Goal: Check status: Check status

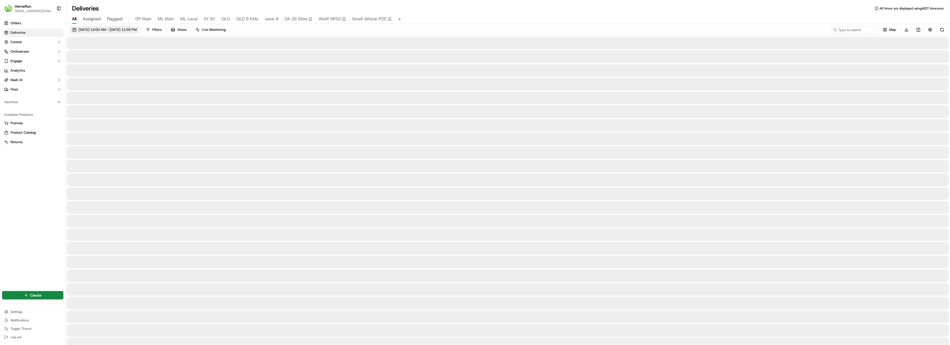
click at [124, 29] on span "22/09/2025 12:00 AM - 29/09/2025 11:59 PM" at bounding box center [108, 29] width 58 height 5
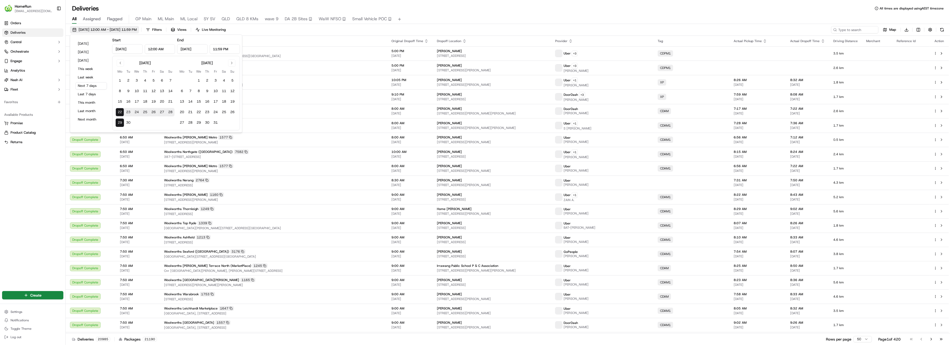
type input "Sep 22, 2025"
type input "12:00 AM"
type input "Sep 29, 2025"
type input "11:59 PM"
click at [87, 94] on button "Last 7 days" at bounding box center [91, 93] width 32 height 7
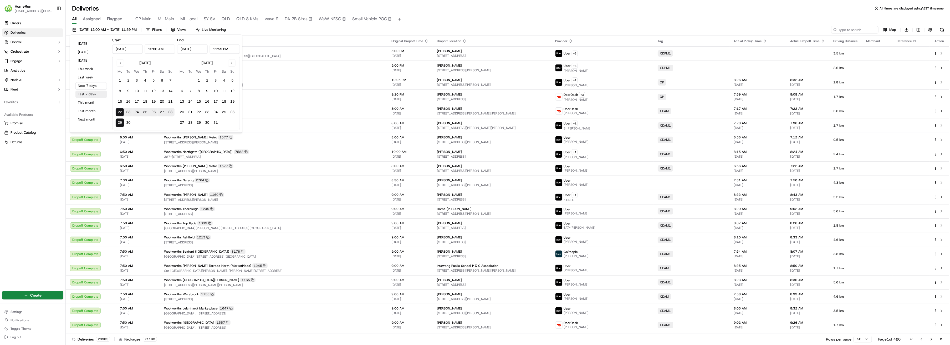
type input "Sep 15, 2025"
type input "Sep 22, 2025"
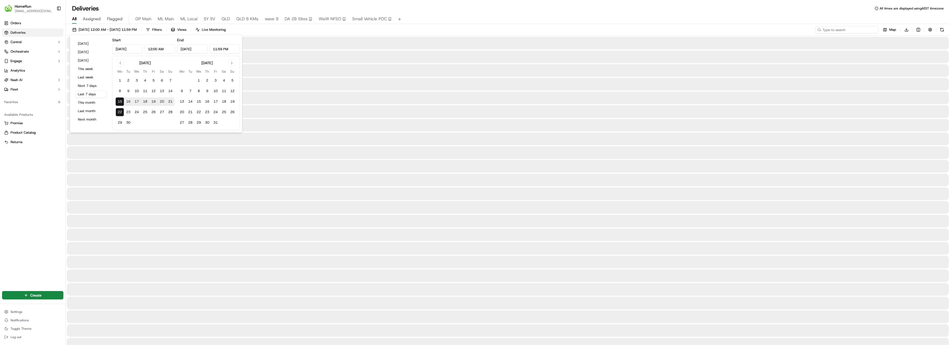
click at [842, 31] on input at bounding box center [846, 29] width 63 height 7
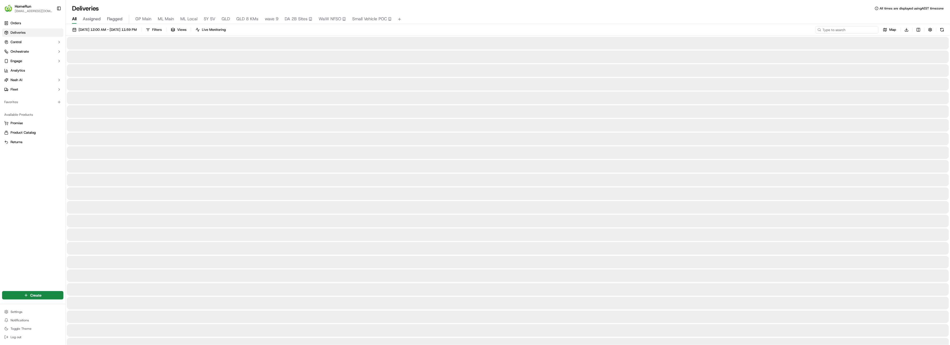
paste input "269791999"
type input "269791999"
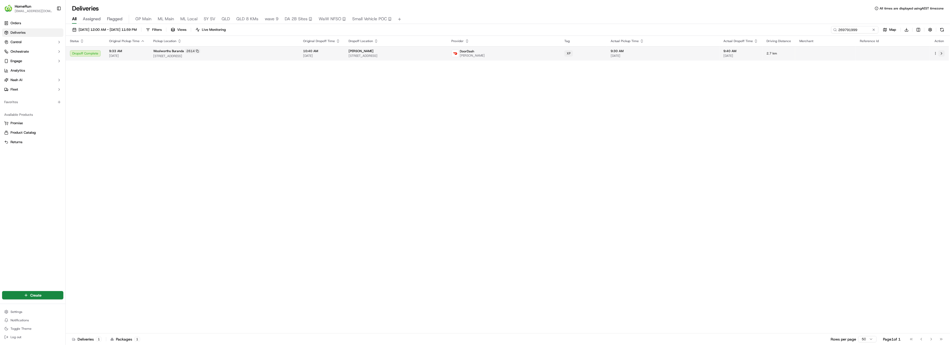
click at [941, 54] on button at bounding box center [941, 53] width 6 height 6
click at [873, 29] on button at bounding box center [873, 29] width 5 height 5
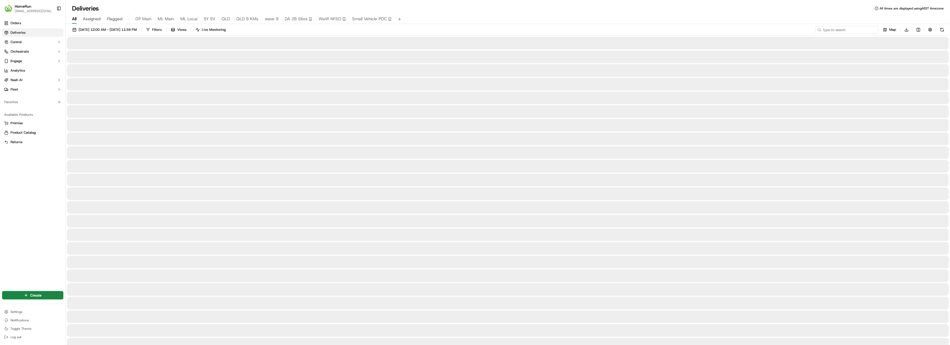
paste input "269695542"
type input "269695542"
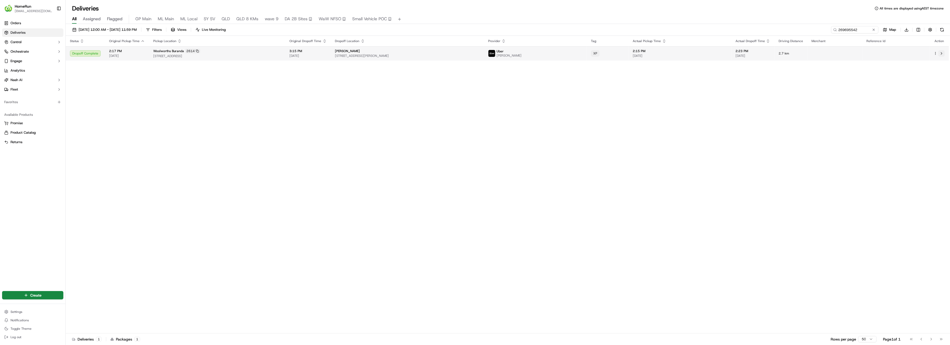
click at [941, 53] on button at bounding box center [941, 53] width 6 height 6
click at [873, 29] on button at bounding box center [873, 29] width 5 height 5
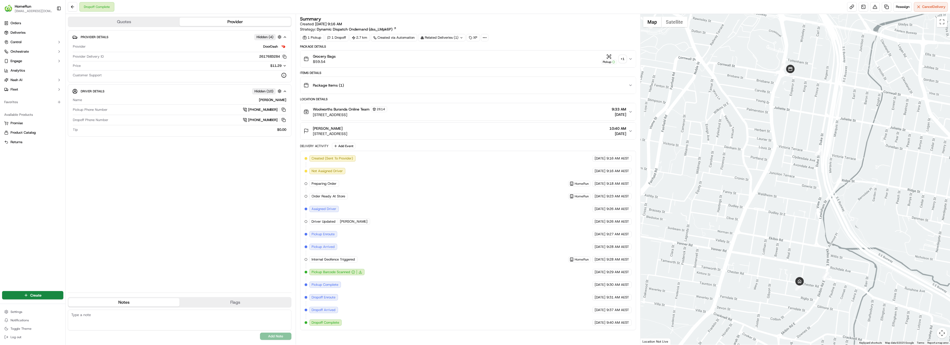
click at [420, 113] on div "Woolworths Buranda Online Team 2614 Ipswich Road, Buranda, QLD 4102, AU 9:33 AM…" at bounding box center [466, 111] width 325 height 11
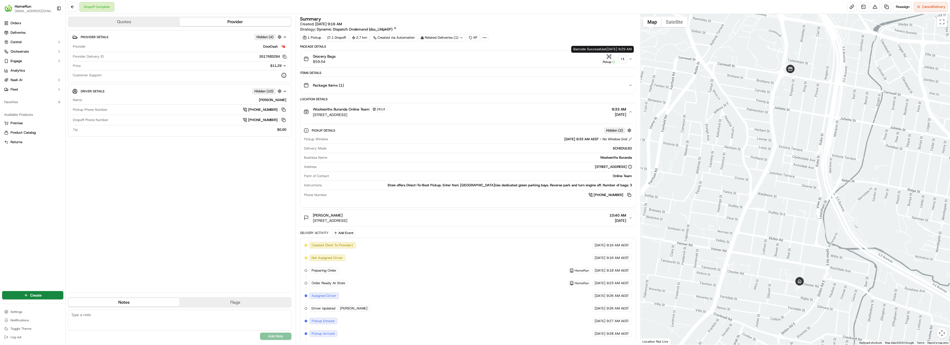
click at [631, 59] on icon "button" at bounding box center [631, 58] width 2 height 1
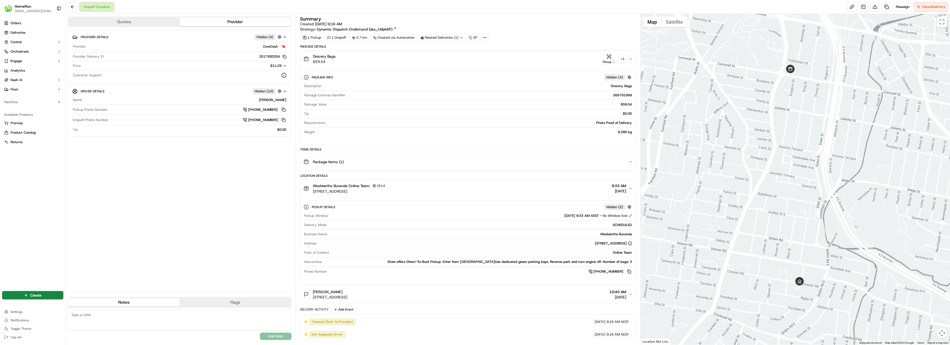
click at [629, 163] on icon "button" at bounding box center [630, 162] width 4 height 4
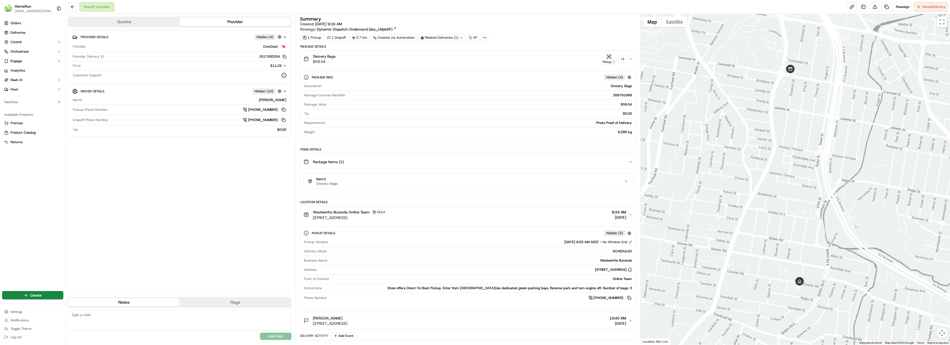
click at [629, 163] on icon "button" at bounding box center [630, 162] width 4 height 4
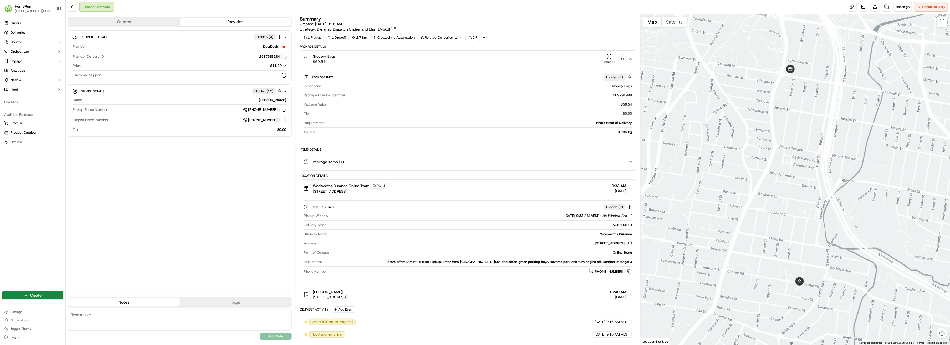
scroll to position [151, 0]
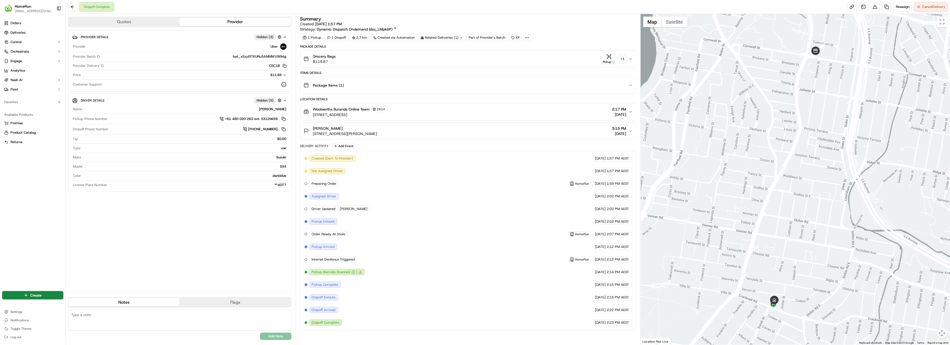
click at [630, 111] on icon "button" at bounding box center [630, 112] width 4 height 4
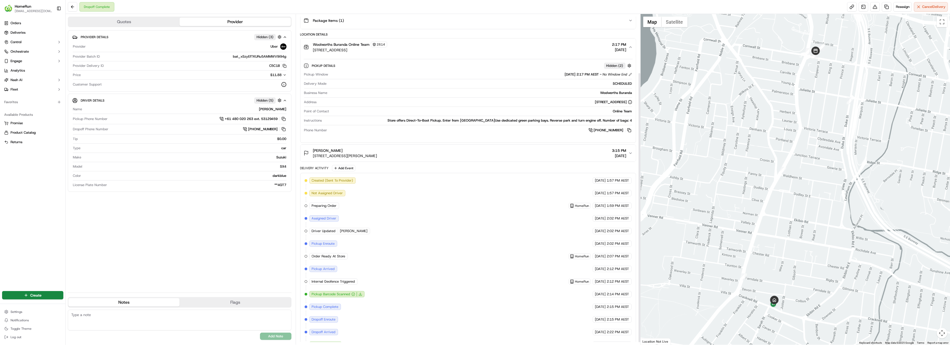
scroll to position [75, 0]
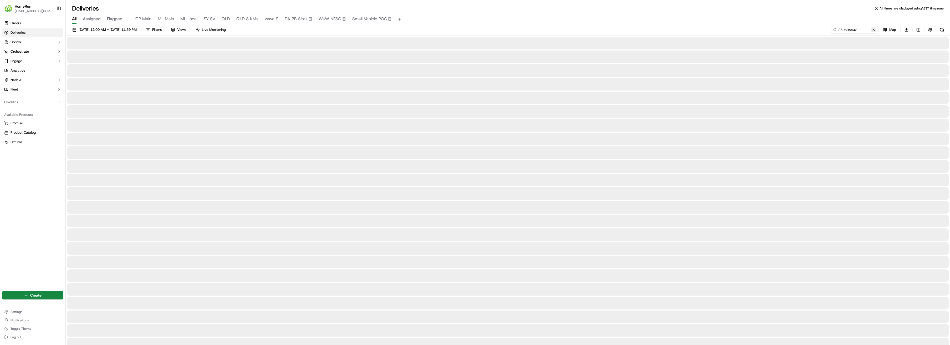
click at [873, 30] on button at bounding box center [873, 29] width 5 height 5
paste input "269887908"
type input "269887908"
click at [850, 29] on input "269887908" at bounding box center [846, 29] width 63 height 7
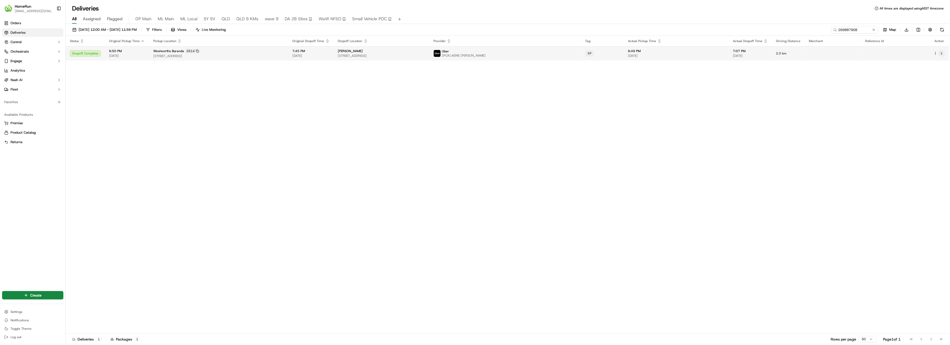
click at [942, 53] on button at bounding box center [941, 53] width 6 height 6
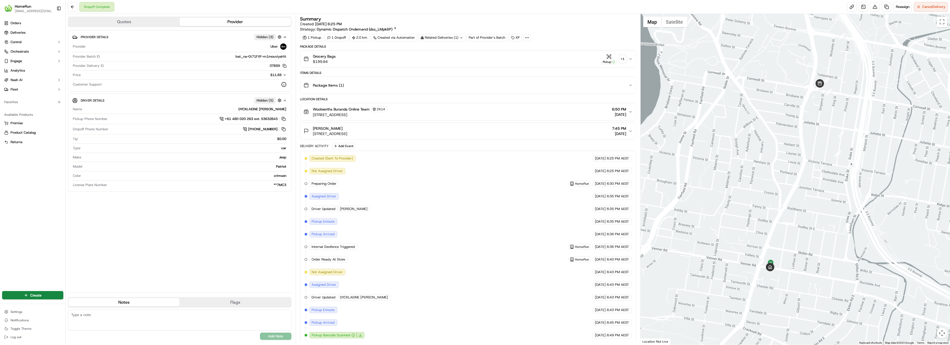
click at [631, 111] on icon "button" at bounding box center [630, 112] width 4 height 4
